Goal: Find specific page/section: Find specific page/section

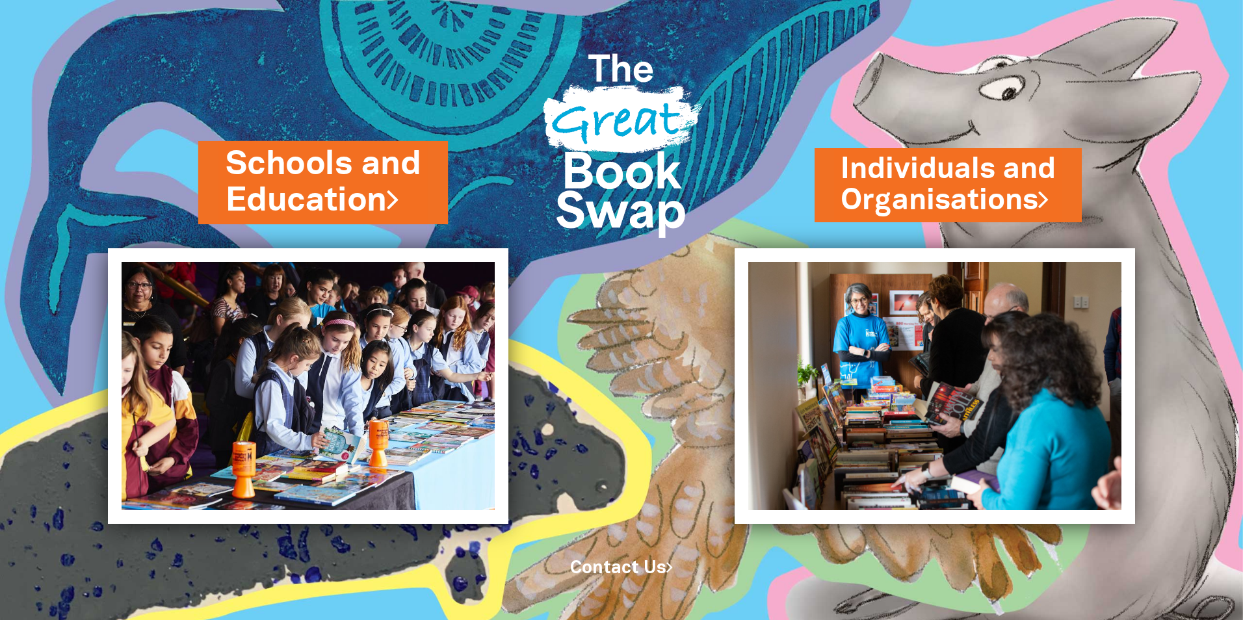
click at [359, 180] on link "Schools and Education" at bounding box center [323, 183] width 195 height 82
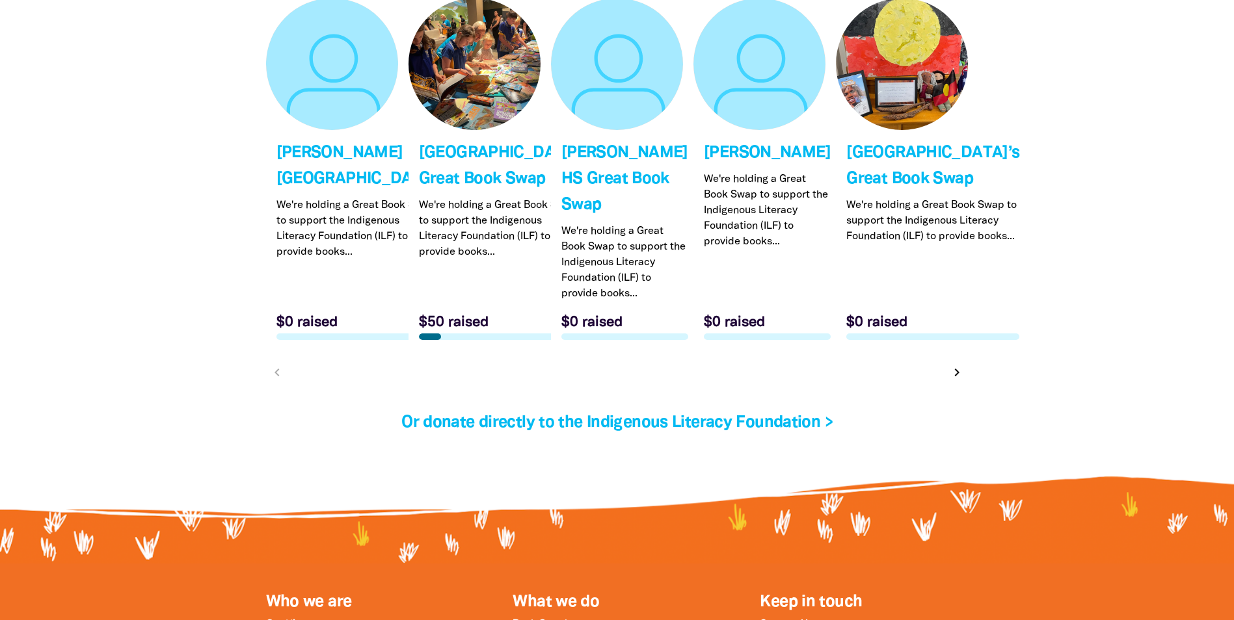
scroll to position [4035, 0]
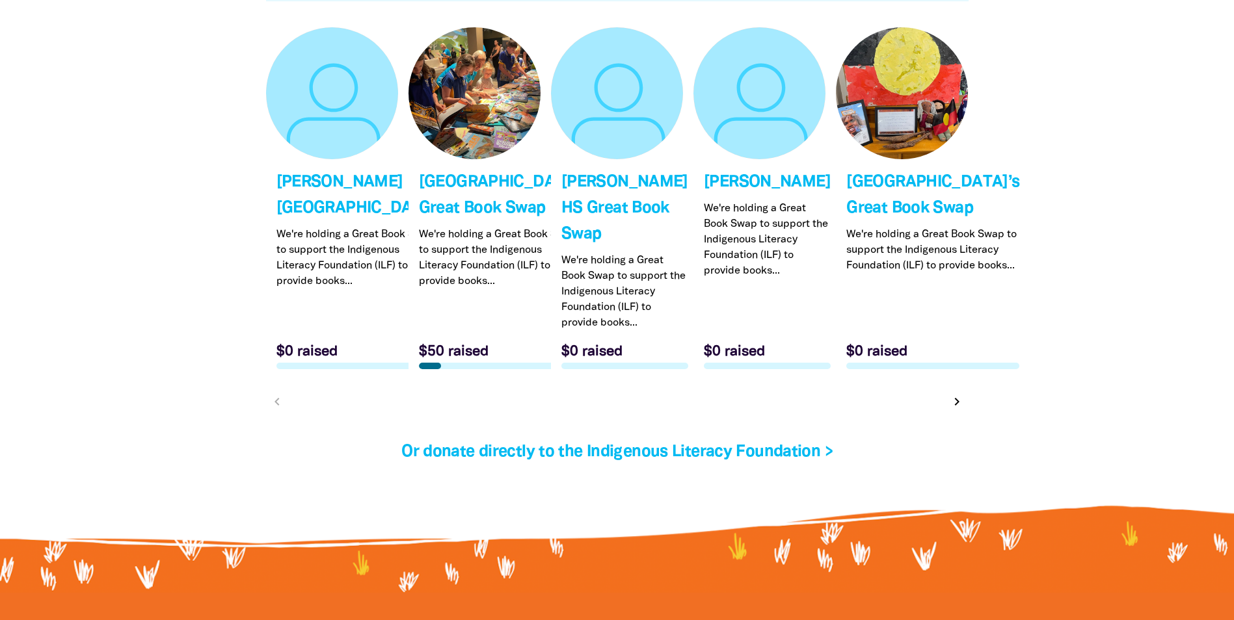
click at [458, 207] on link "Link to [GEOGRAPHIC_DATA] Great Book Swap" at bounding box center [474, 203] width 132 height 352
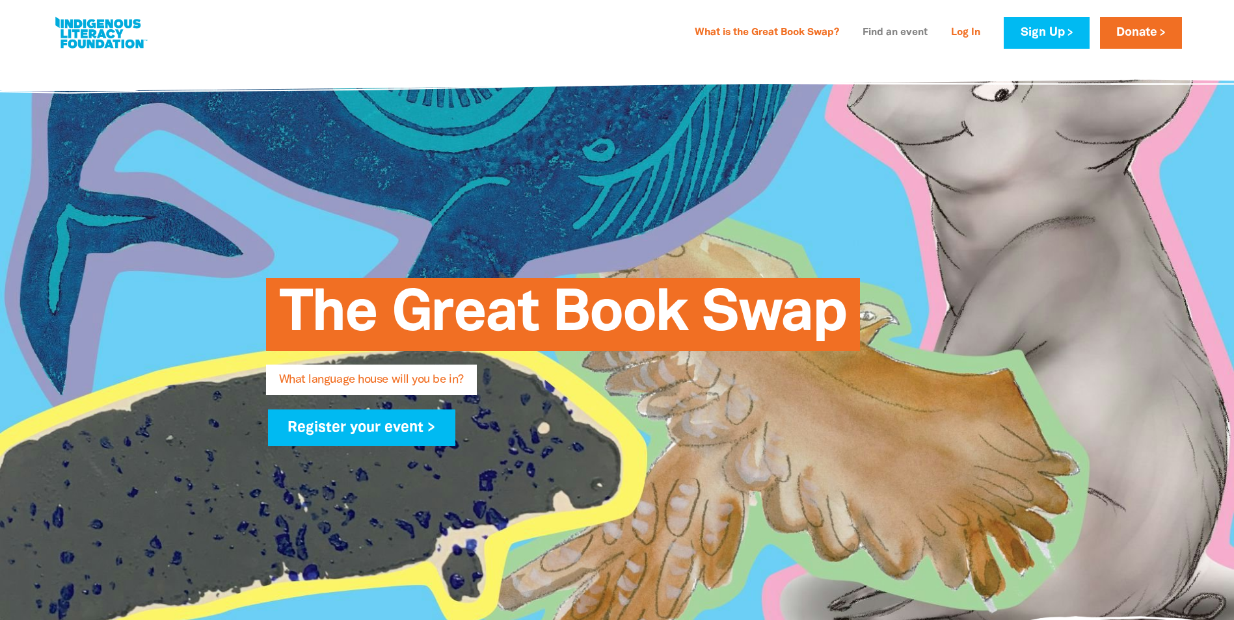
click at [886, 32] on link "Find an event" at bounding box center [894, 33] width 81 height 21
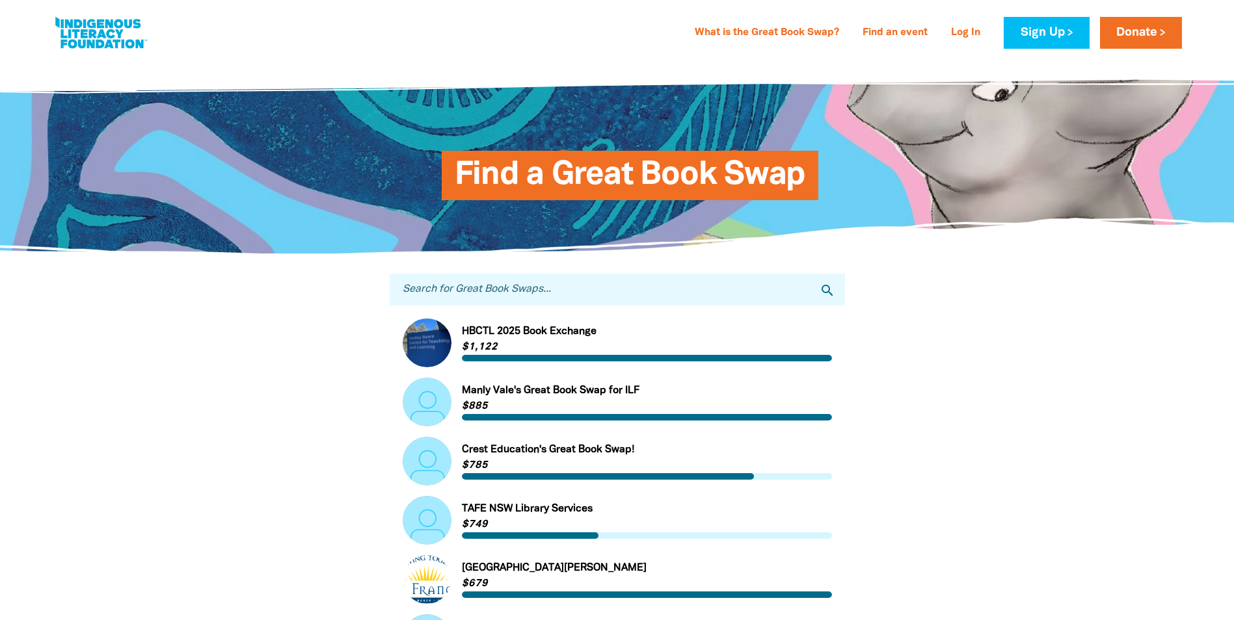
click at [69, 21] on link at bounding box center [101, 33] width 98 height 40
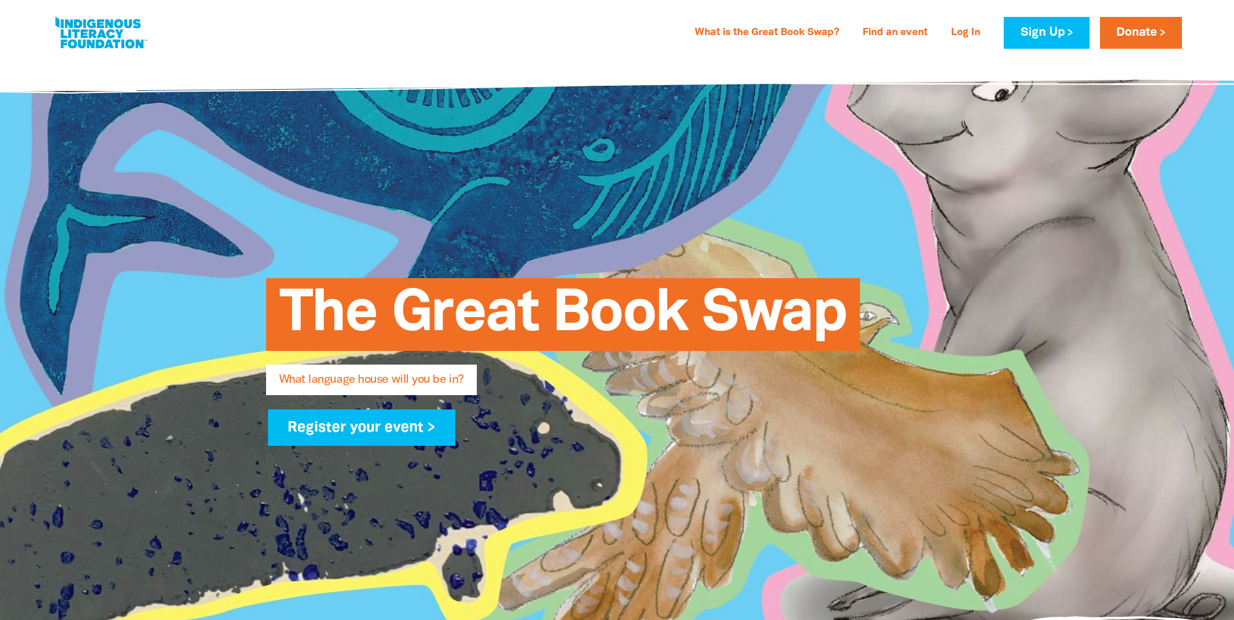
click at [100, 27] on link at bounding box center [101, 33] width 98 height 40
